Goal: Obtain resource: Obtain resource

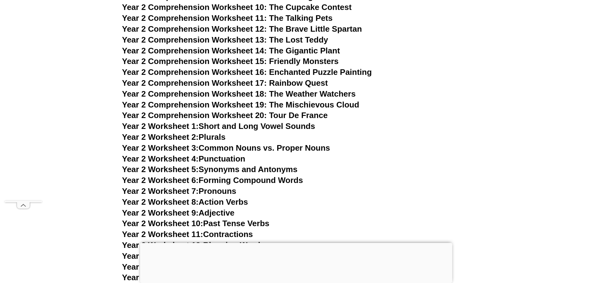
click at [211, 126] on link "Year 2 Worksheet 1: Short and Long Vowel Sounds" at bounding box center [218, 125] width 193 height 9
click at [216, 137] on link "Year 2 Worksheet 2: Plurals" at bounding box center [173, 136] width 103 height 9
click at [239, 147] on link "Year 2 Worksheet 3: Common Nouns vs. Proper Nouns" at bounding box center [226, 147] width 208 height 9
click at [211, 157] on link "Year 2 Worksheet 4: Punctuation" at bounding box center [183, 158] width 123 height 9
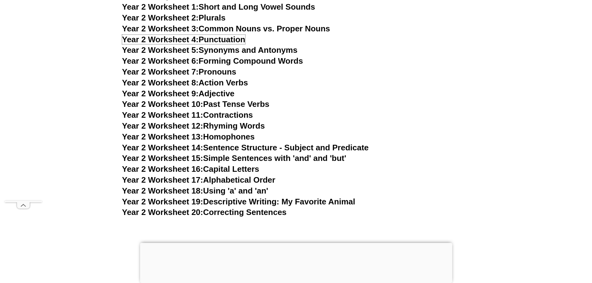
scroll to position [1738, 0]
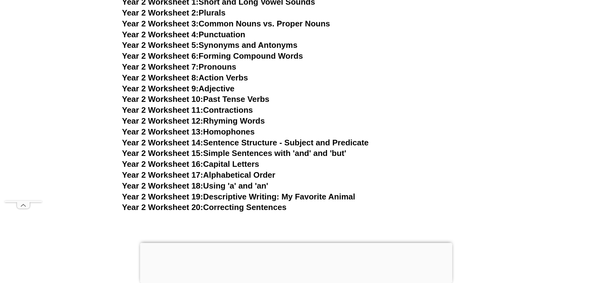
click at [230, 45] on link "Year 2 Worksheet 5: Synonyms and Antonyms" at bounding box center [209, 44] width 175 height 9
click at [238, 56] on link "Year 2 Worksheet 6: Forming Compound Words" at bounding box center [212, 55] width 181 height 9
click at [225, 68] on link "Year 2 Worksheet 7: Pronouns" at bounding box center [179, 66] width 114 height 9
click at [244, 79] on link "Year 2 Worksheet 8: Action Verbs" at bounding box center [185, 77] width 126 height 9
click at [234, 91] on link "Year 2 Worksheet 9: Adjective" at bounding box center [178, 88] width 112 height 9
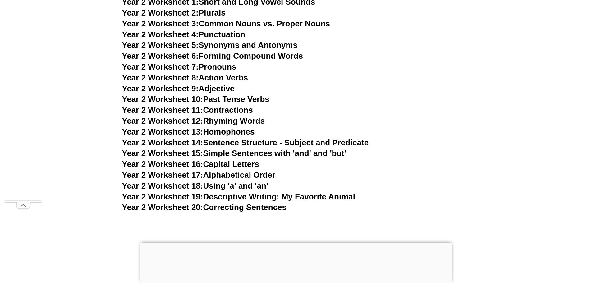
click at [203, 100] on span "Year 2 Worksheet 10:" at bounding box center [162, 98] width 81 height 9
click at [249, 111] on link "Year 2 Worksheet 11: Contractions" at bounding box center [187, 109] width 131 height 9
click at [210, 120] on link "Year 2 Worksheet 12: Rhyming Words" at bounding box center [193, 120] width 143 height 9
click at [243, 132] on link "Year 2 Worksheet 13: Homophones" at bounding box center [188, 131] width 133 height 9
click at [244, 144] on link "Year 2 Worksheet 14: Sentence Structure - Subject and Predicate" at bounding box center [245, 142] width 247 height 9
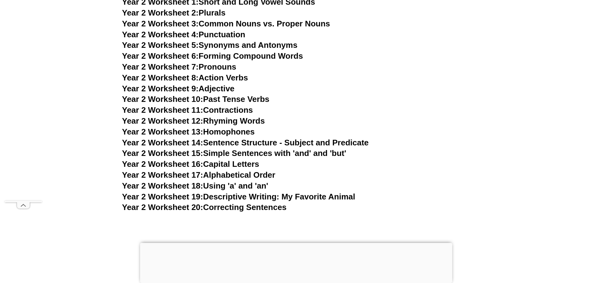
click at [255, 154] on link "Year 2 Worksheet 15: Simple Sentences with 'and' and 'but'" at bounding box center [234, 152] width 224 height 9
click at [230, 165] on link "Year 2 Worksheet 16: Capital Letters" at bounding box center [190, 163] width 137 height 9
click at [212, 175] on link "Year 2 Worksheet 17: Alphabetical Order" at bounding box center [198, 174] width 153 height 9
click at [225, 187] on link "Year 2 Worksheet 18: Using 'a' and 'an'" at bounding box center [195, 185] width 146 height 9
click at [200, 197] on span "Year 2 Worksheet 19:" at bounding box center [162, 196] width 81 height 9
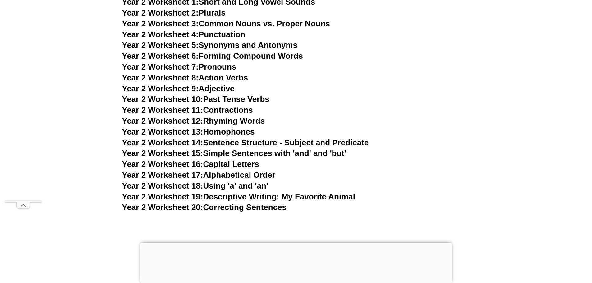
click at [220, 205] on link "Year 2 Worksheet 20: Correcting Sentences" at bounding box center [204, 206] width 165 height 9
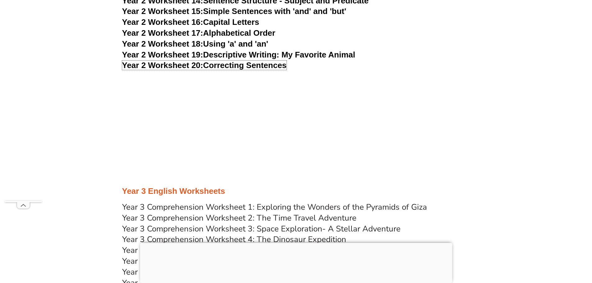
scroll to position [1862, 0]
